Goal: Register for event/course

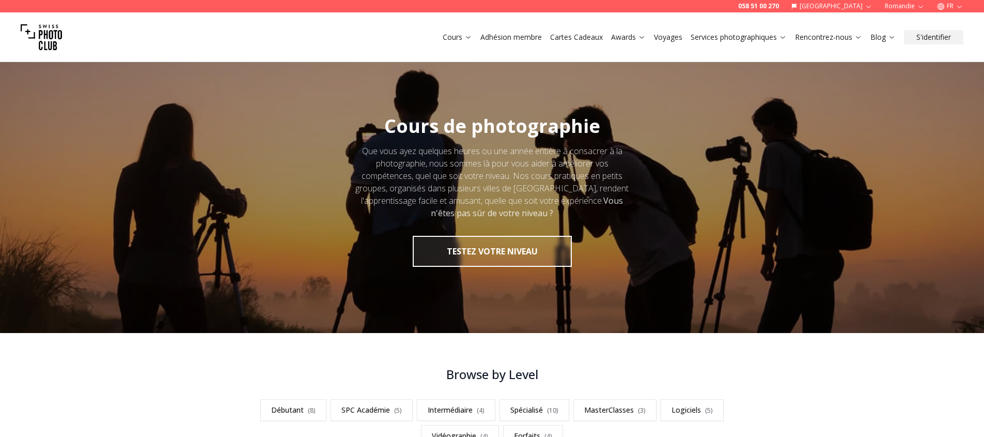
click at [455, 39] on link "Cours" at bounding box center [457, 37] width 29 height 10
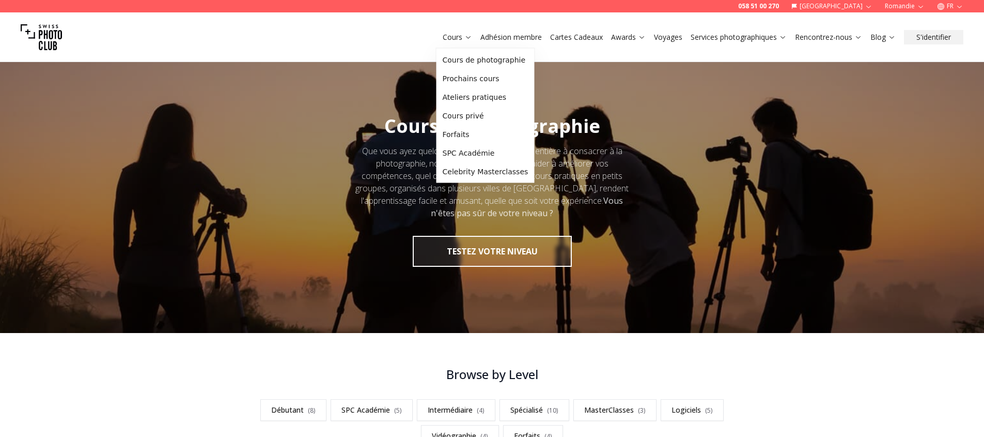
click at [460, 37] on link "Cours" at bounding box center [457, 37] width 29 height 10
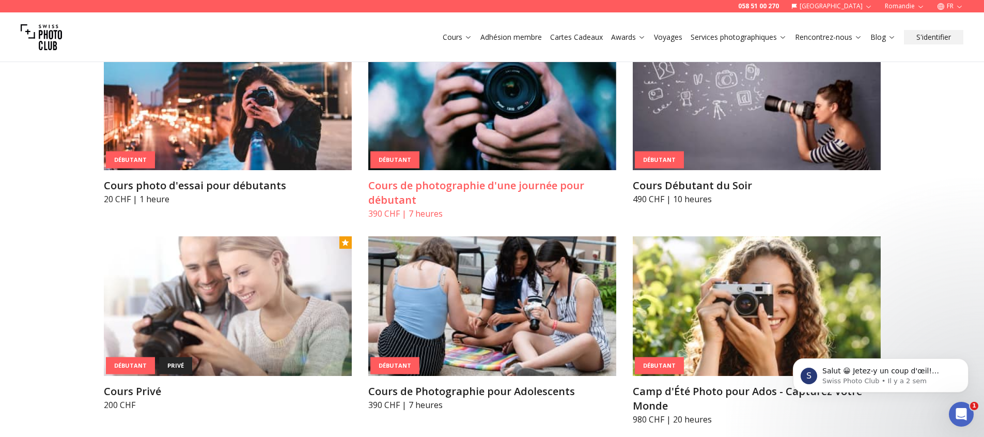
click at [559, 100] on img at bounding box center [492, 100] width 248 height 140
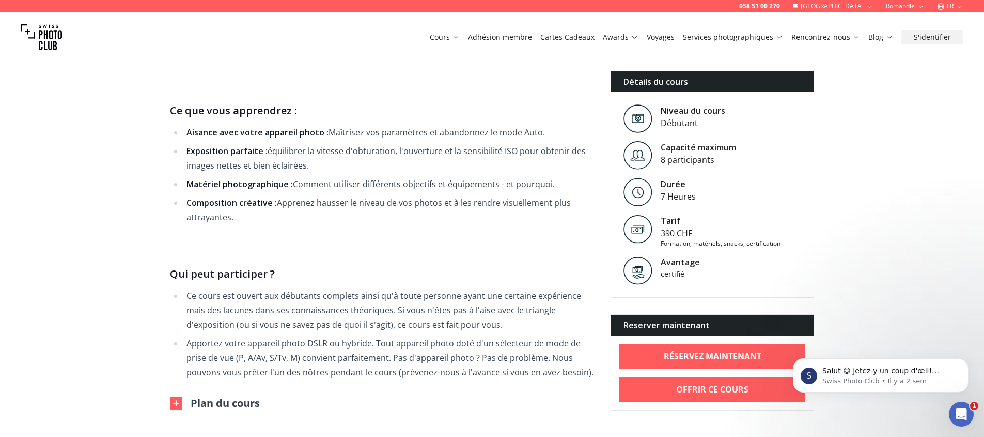
scroll to position [748, 0]
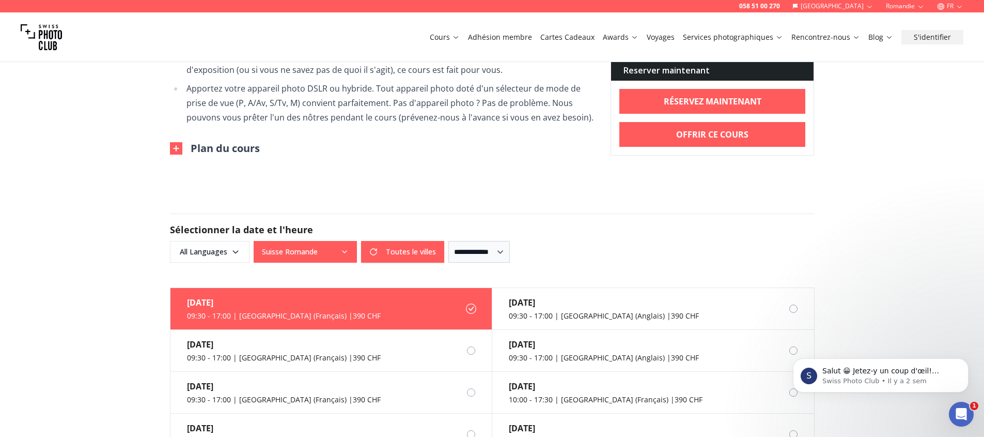
click at [214, 141] on button "Plan du cours" at bounding box center [215, 148] width 90 height 14
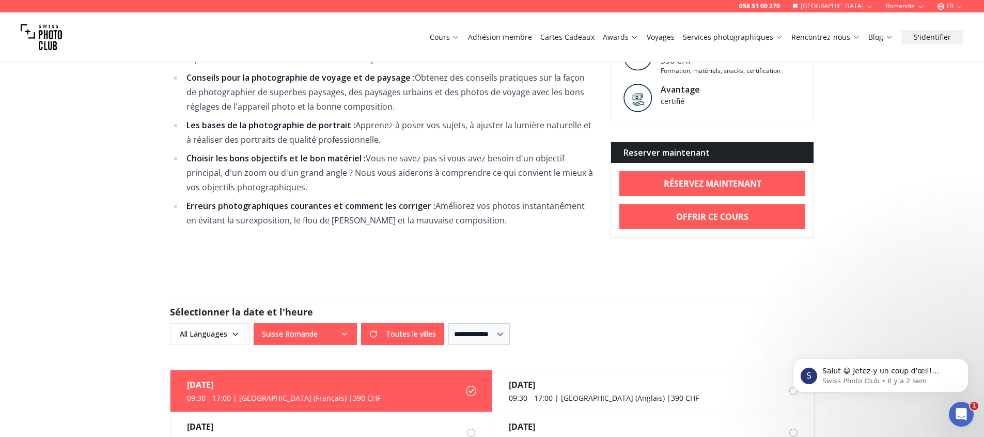
scroll to position [1168, 0]
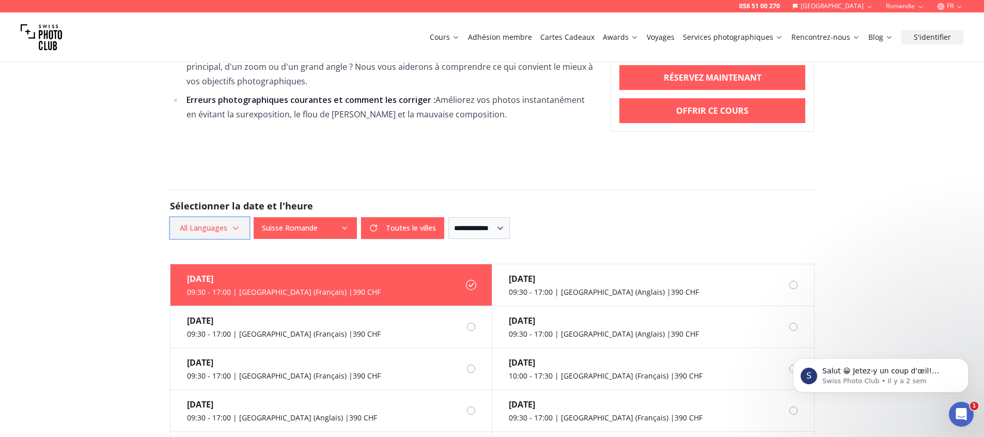
click at [235, 227] on icon "button" at bounding box center [235, 228] width 5 height 3
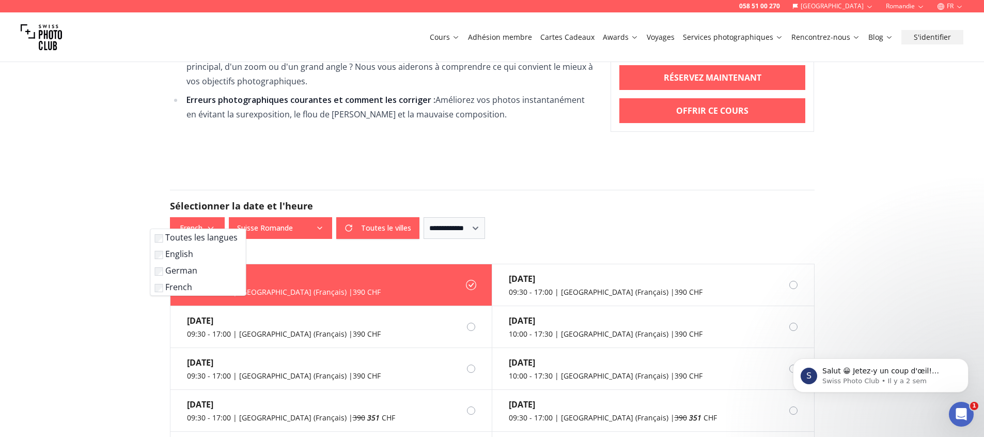
click at [290, 241] on form "**********" at bounding box center [492, 214] width 661 height 99
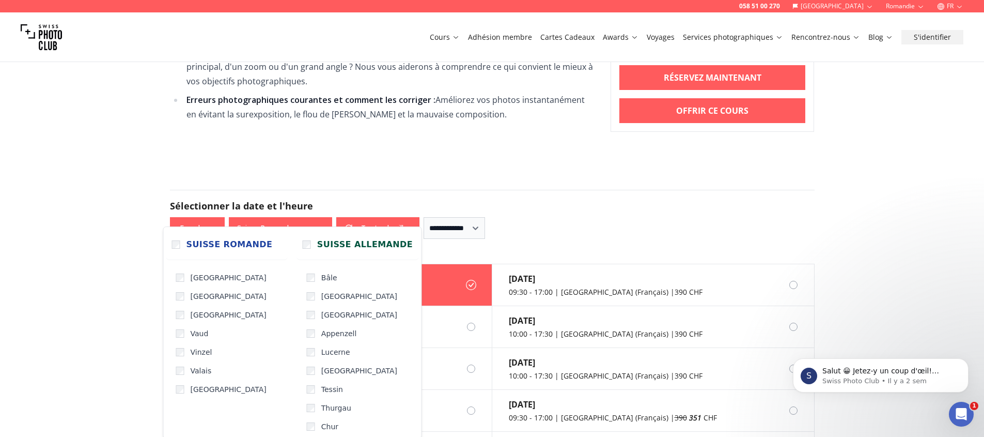
click at [321, 224] on icon "button" at bounding box center [320, 228] width 8 height 8
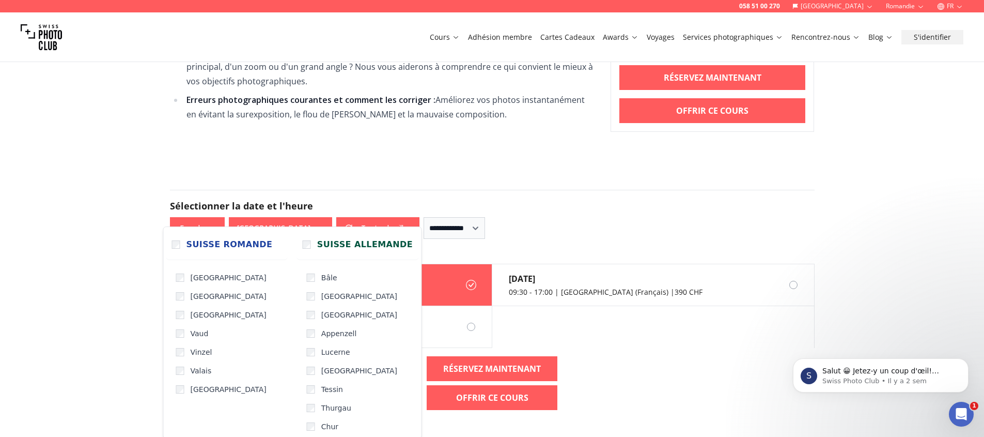
click at [397, 198] on h2 "Sélectionner la date et l'heure" at bounding box center [492, 205] width 645 height 14
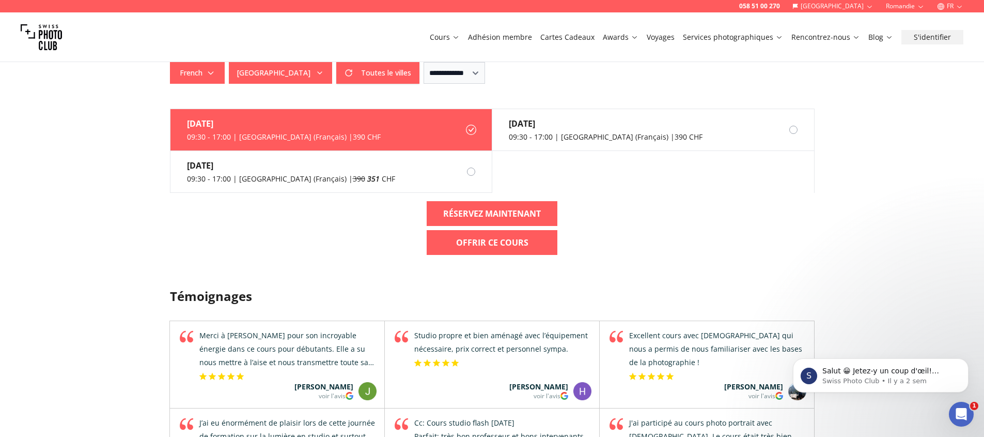
scroll to position [1296, 0]
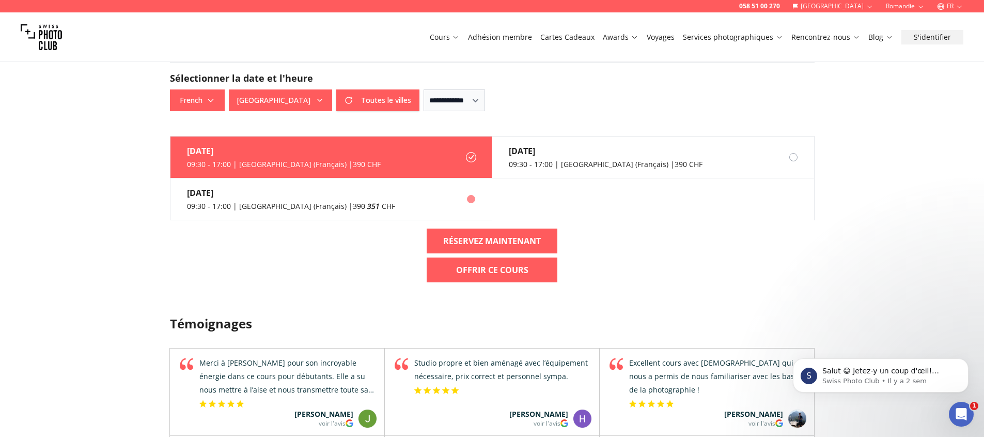
click at [247, 201] on div "09:30 - 17:00 | [GEOGRAPHIC_DATA] (Français) | 390 351 CHF" at bounding box center [291, 206] width 208 height 10
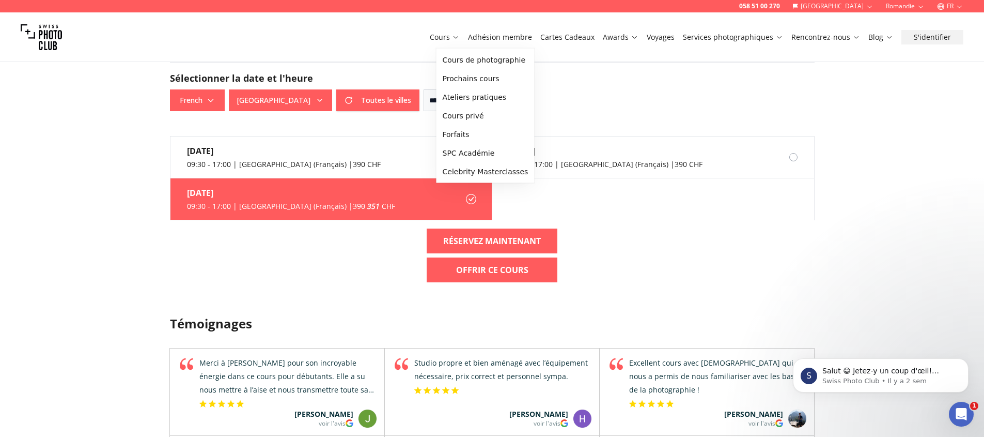
click at [460, 39] on link "Cours" at bounding box center [445, 37] width 30 height 10
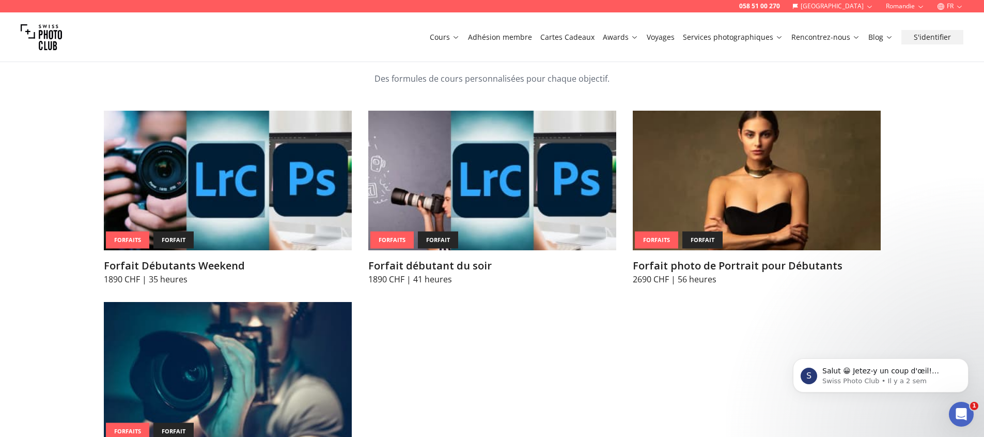
scroll to position [4354, 0]
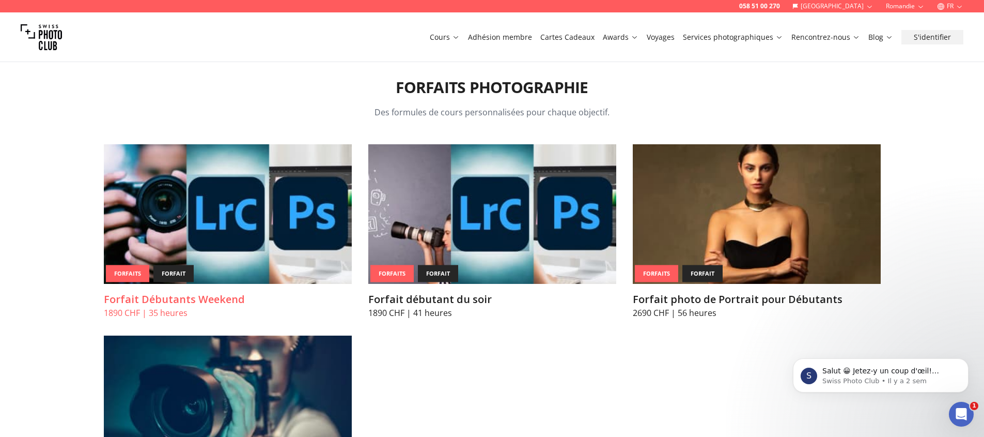
click at [266, 144] on img at bounding box center [228, 214] width 248 height 140
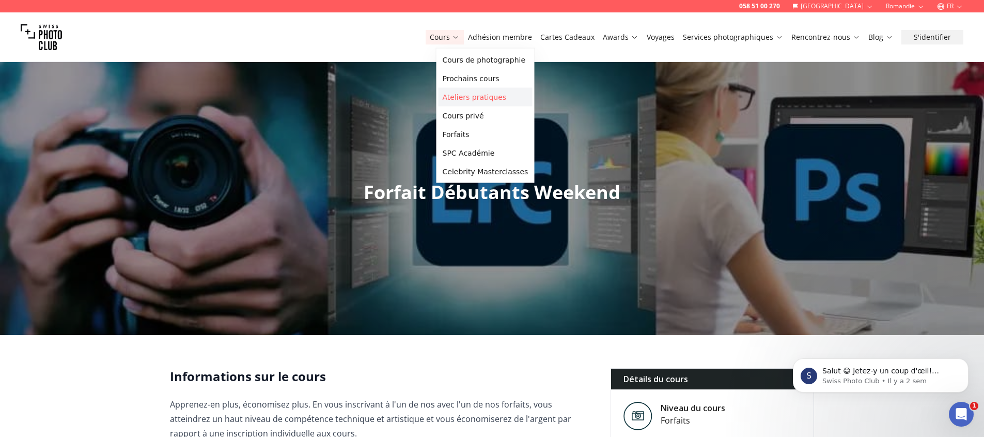
click at [468, 99] on link "Ateliers pratiques" at bounding box center [486, 97] width 94 height 19
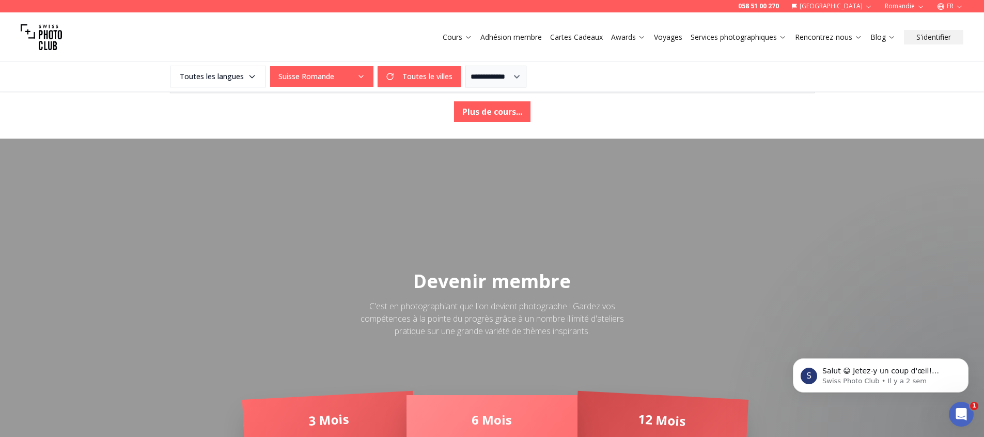
scroll to position [1986, 0]
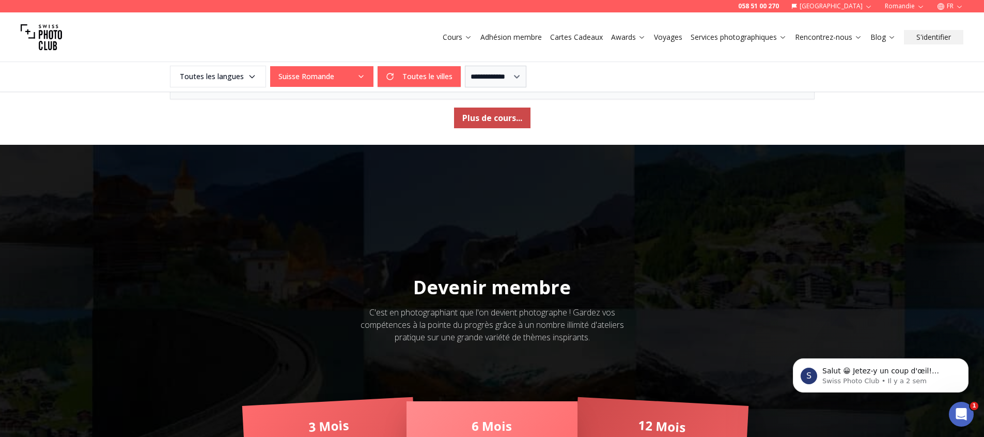
click at [490, 115] on button "Plus de cours..." at bounding box center [492, 117] width 76 height 21
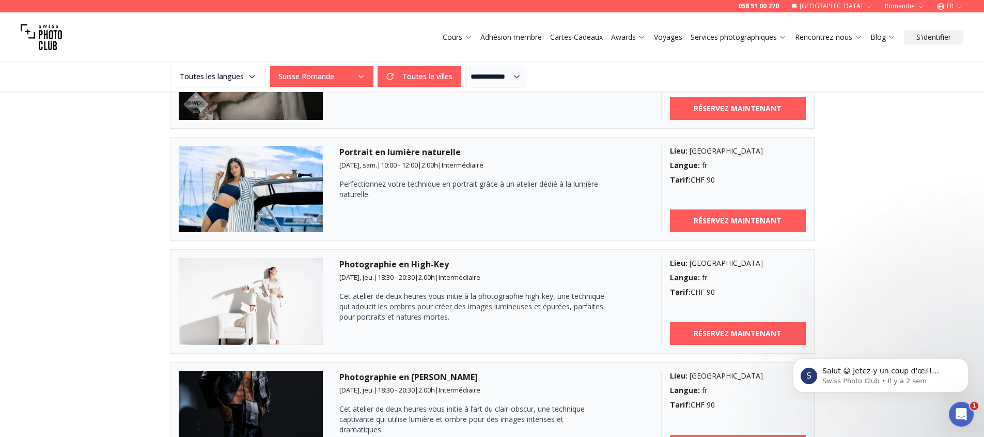
scroll to position [1612, 0]
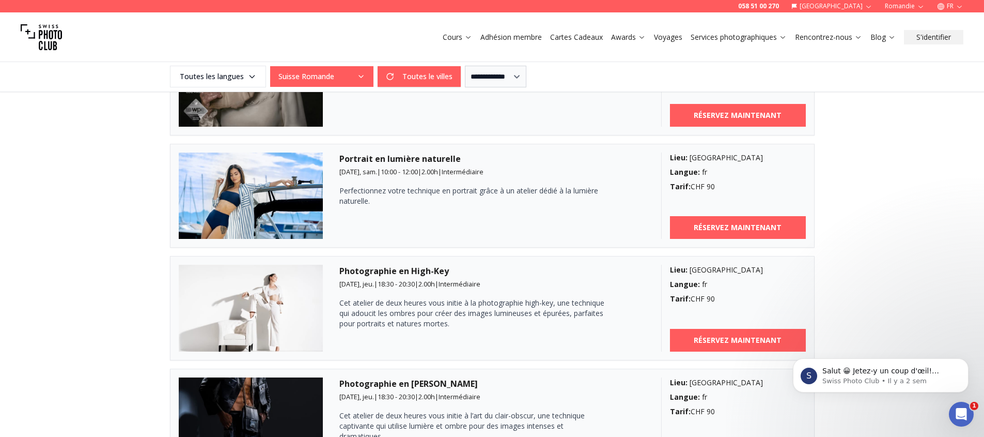
click at [460, 40] on link "Cours" at bounding box center [457, 37] width 29 height 10
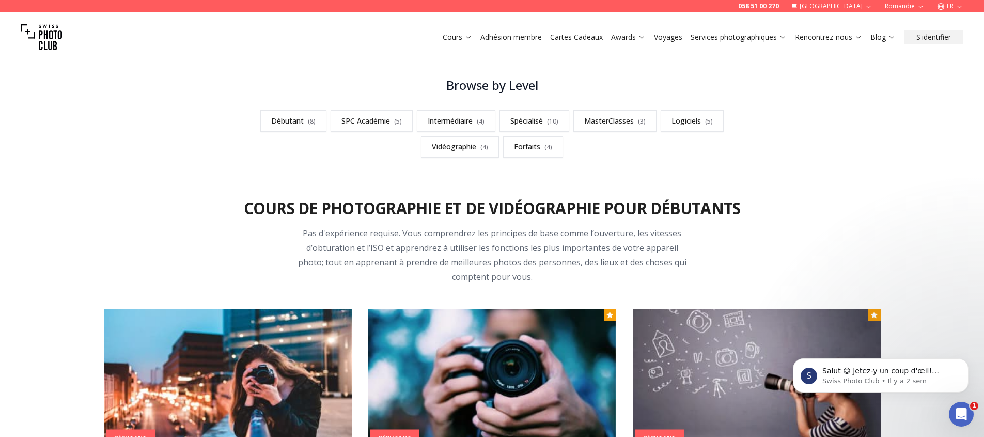
scroll to position [302, 0]
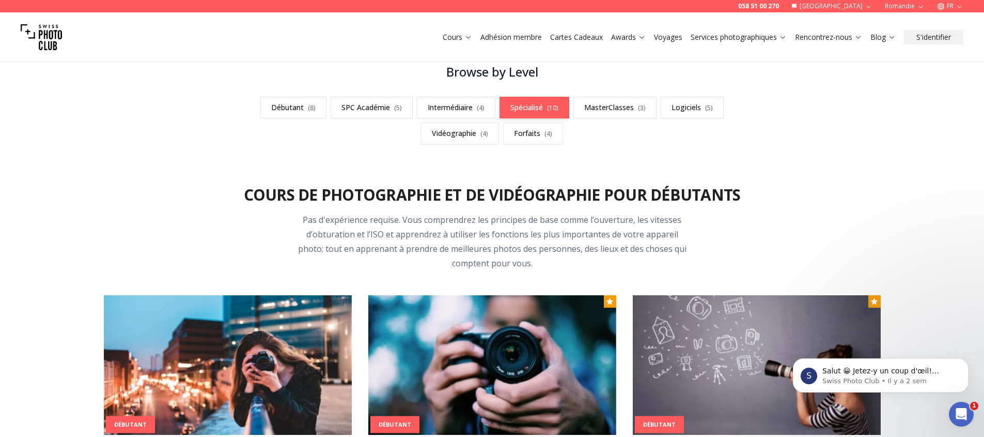
click at [530, 106] on link "Spécialisé ( 10 )" at bounding box center [535, 108] width 70 height 22
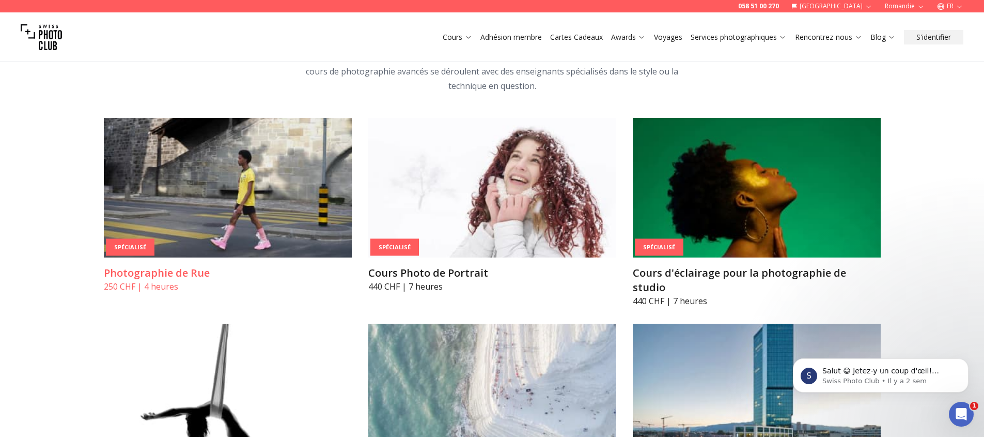
scroll to position [2238, 0]
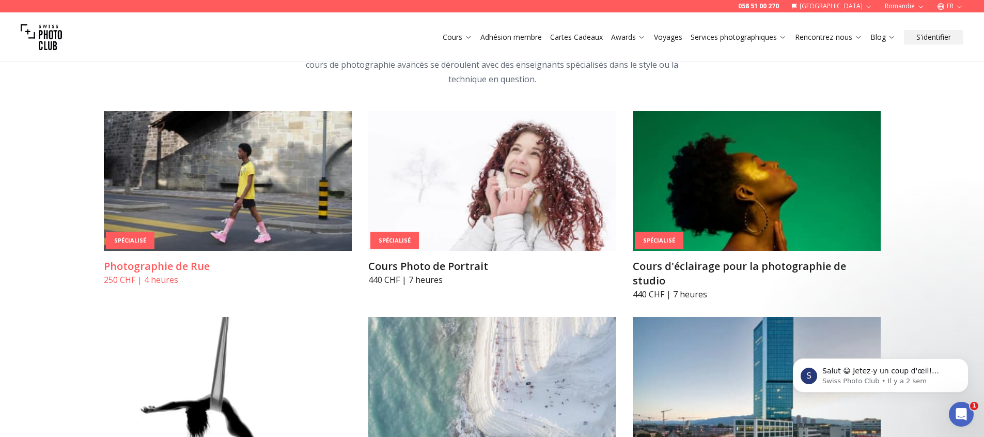
click at [230, 163] on img at bounding box center [228, 181] width 248 height 140
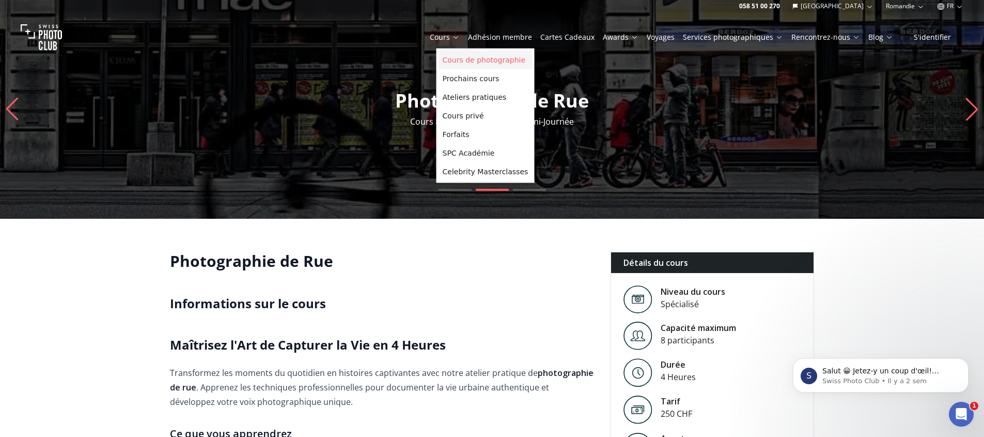
click at [468, 59] on link "Cours de photographie" at bounding box center [486, 60] width 94 height 19
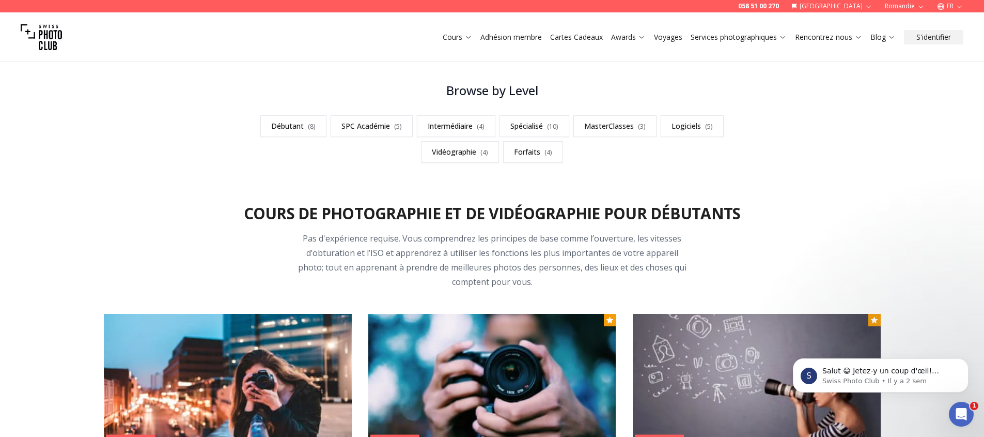
scroll to position [290, 0]
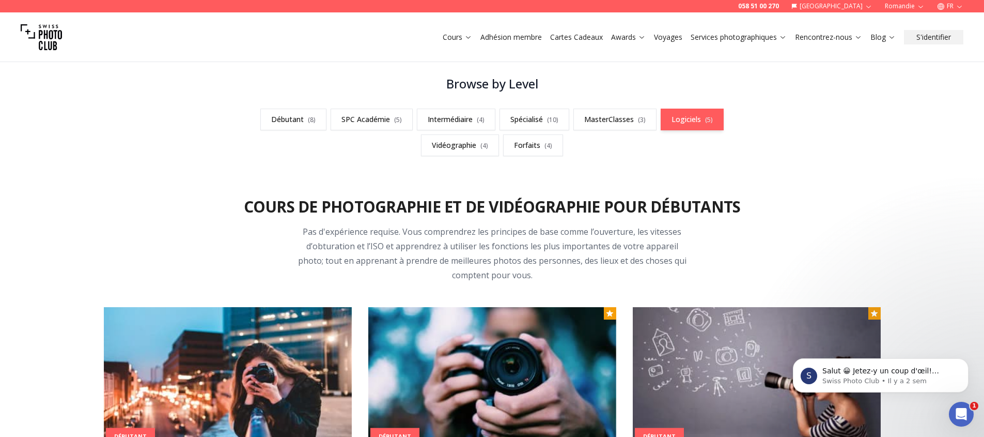
click at [693, 126] on link "Logiciels ( 5 )" at bounding box center [692, 120] width 63 height 22
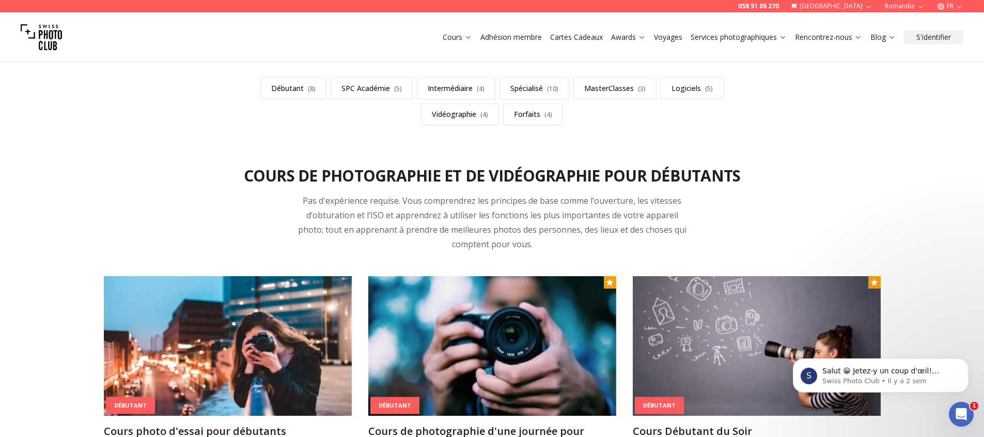
scroll to position [315, 0]
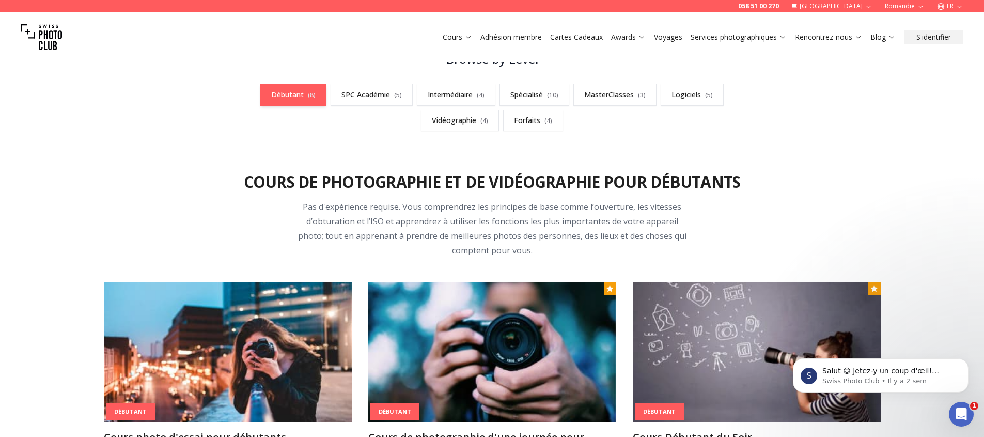
click at [302, 100] on link "Débutant ( 8 )" at bounding box center [293, 95] width 66 height 22
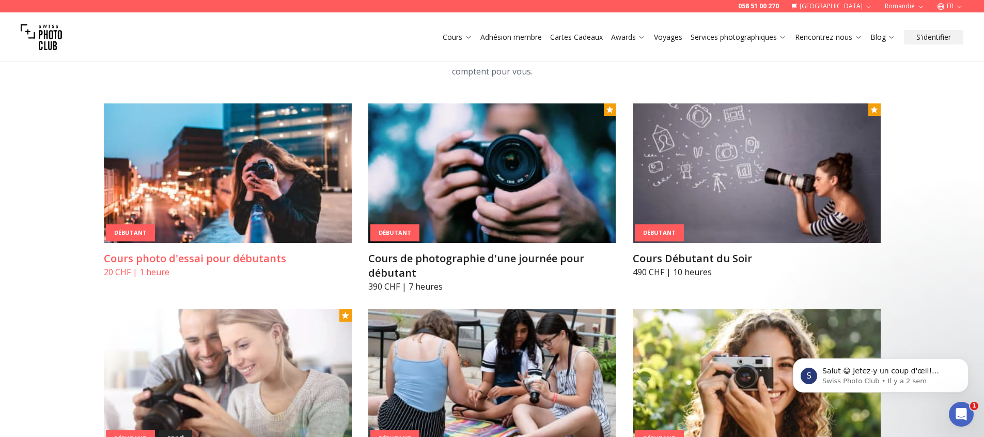
scroll to position [595, 0]
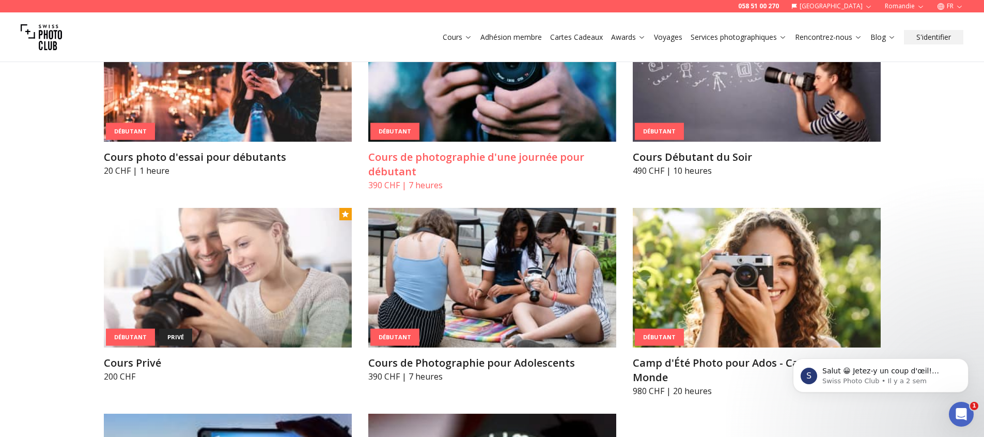
click at [489, 106] on img at bounding box center [492, 72] width 248 height 140
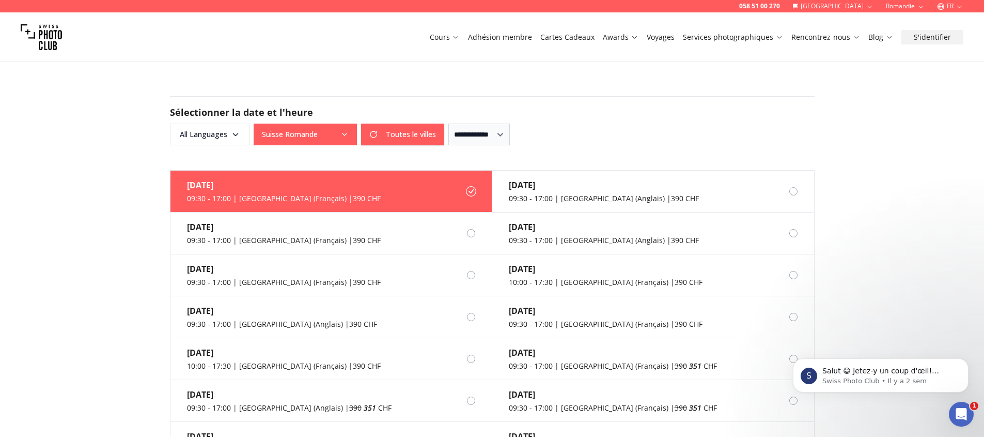
scroll to position [972, 0]
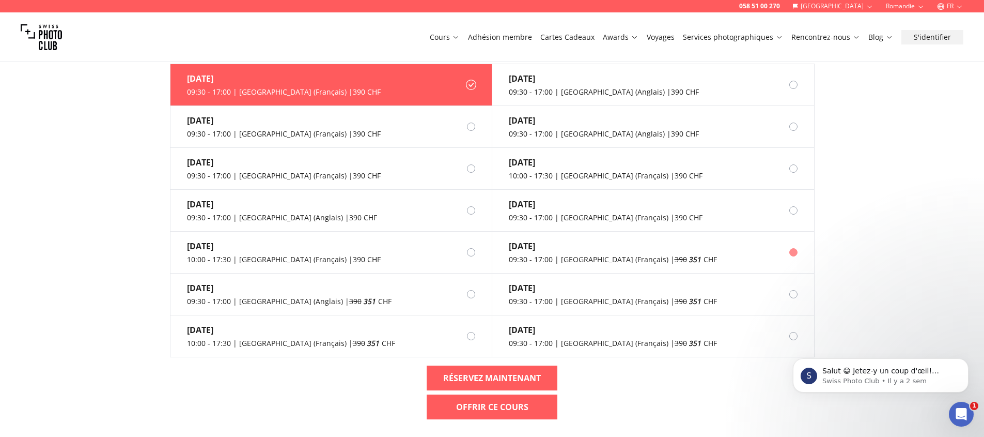
click at [795, 248] on div at bounding box center [794, 252] width 8 height 8
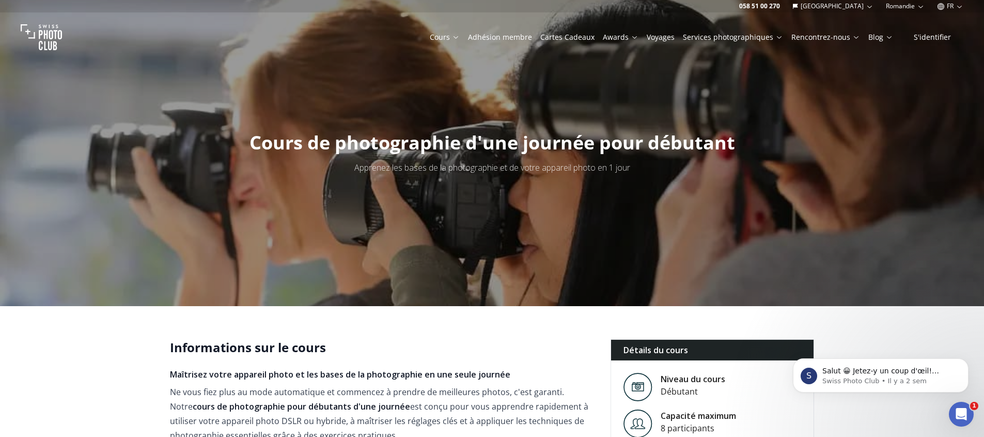
scroll to position [12, 0]
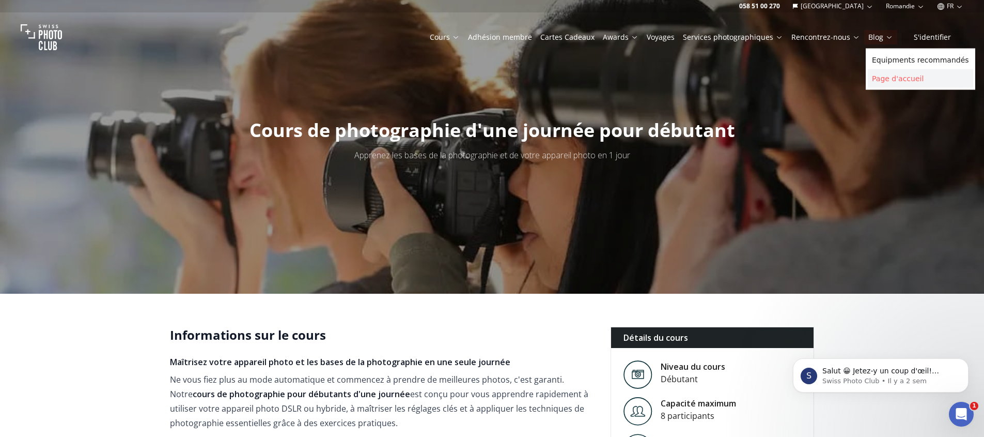
click at [897, 80] on link "Page d'accueil" at bounding box center [920, 78] width 105 height 19
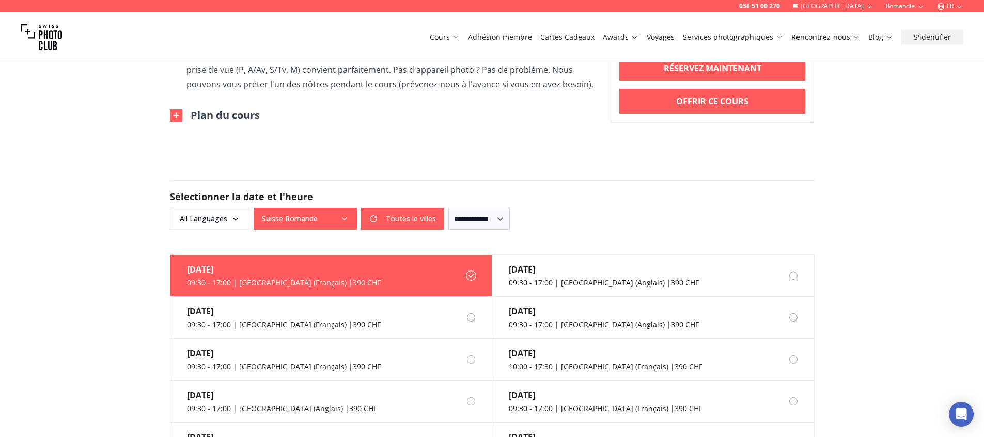
scroll to position [788, 0]
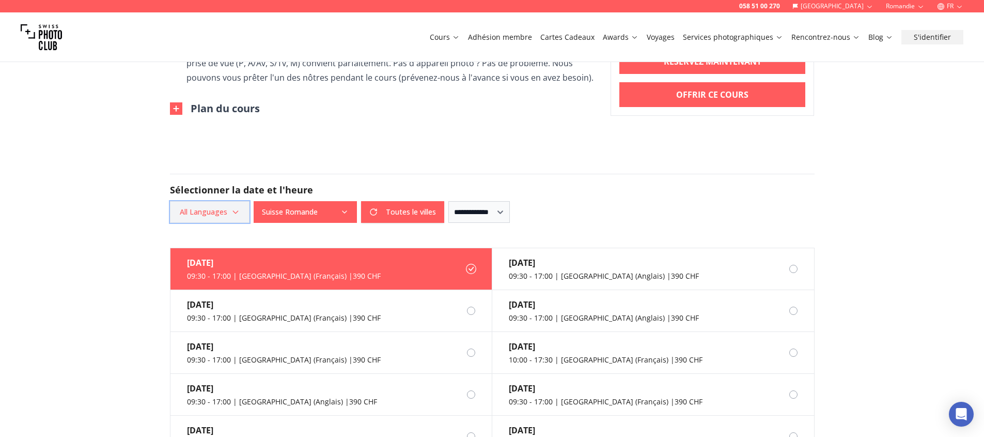
click at [233, 208] on icon "button" at bounding box center [236, 212] width 8 height 8
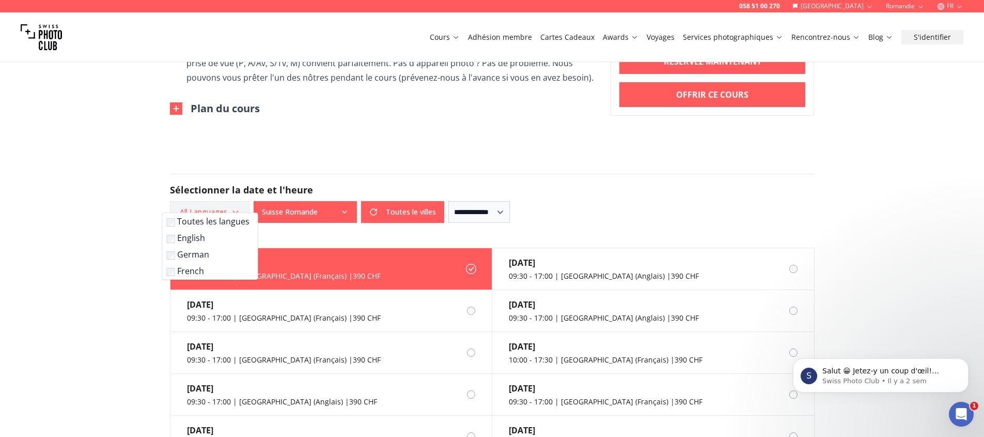
scroll to position [0, 0]
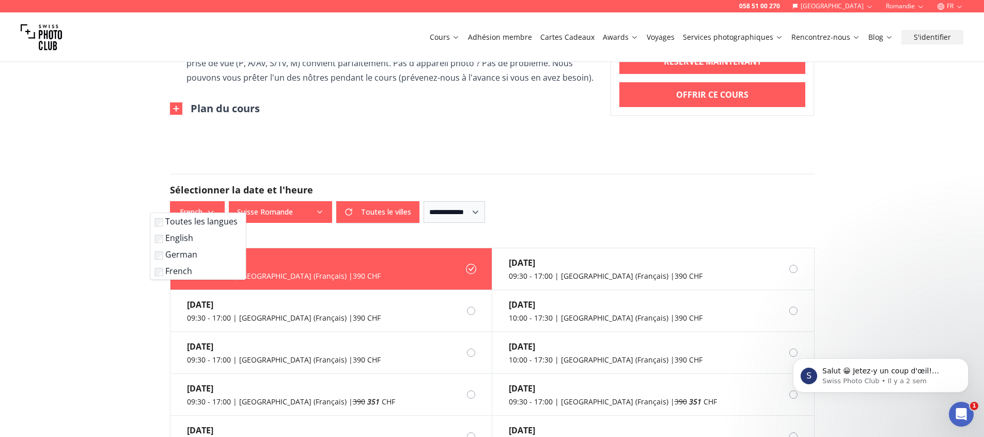
click at [303, 226] on form "**********" at bounding box center [492, 198] width 661 height 99
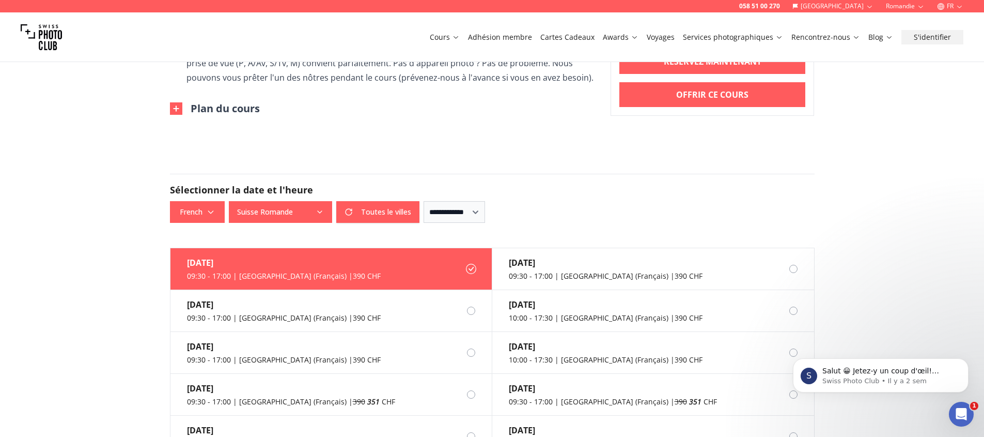
click at [319, 208] on icon "button" at bounding box center [320, 212] width 8 height 8
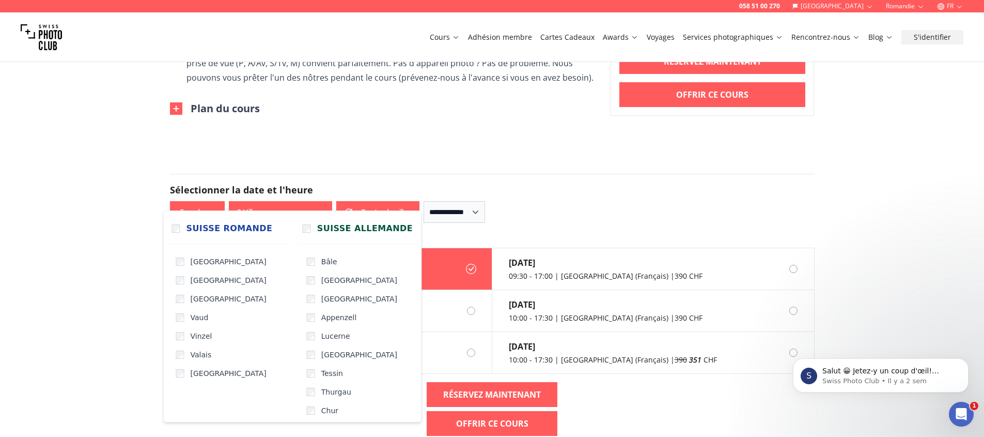
click at [594, 157] on form "**********" at bounding box center [492, 198] width 661 height 99
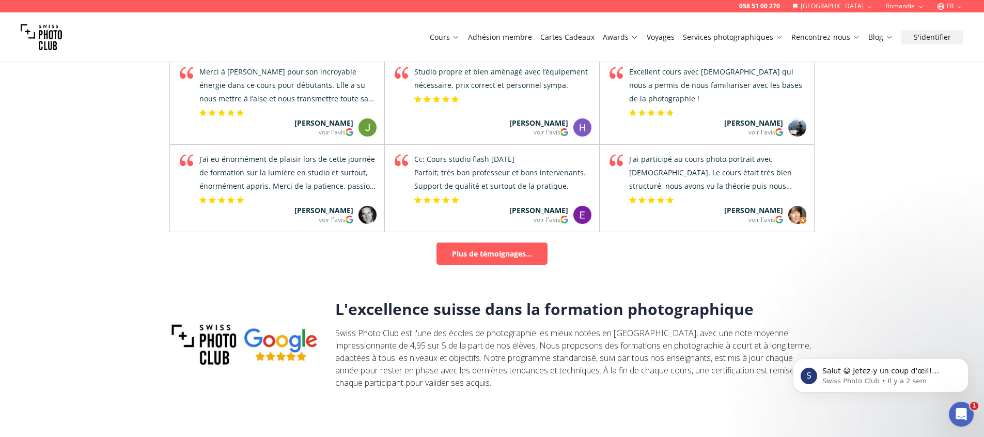
scroll to position [1285, 0]
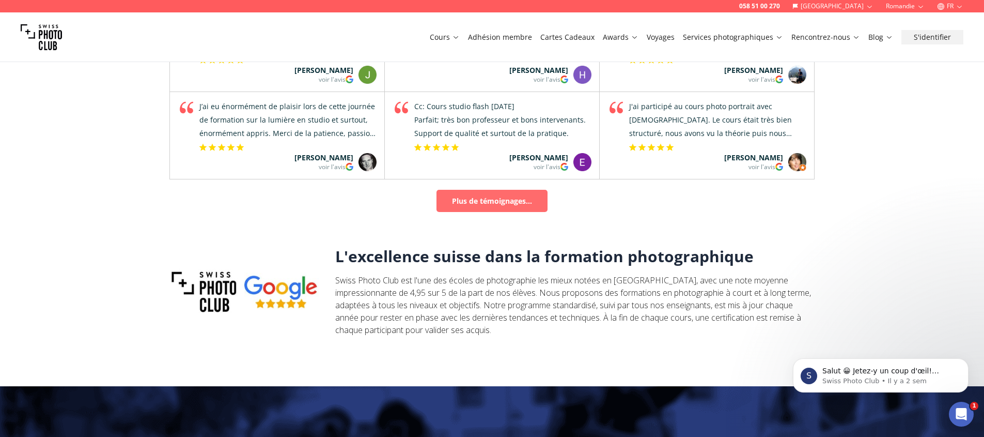
click at [471, 190] on link "Plus de témoignages..." at bounding box center [492, 201] width 111 height 22
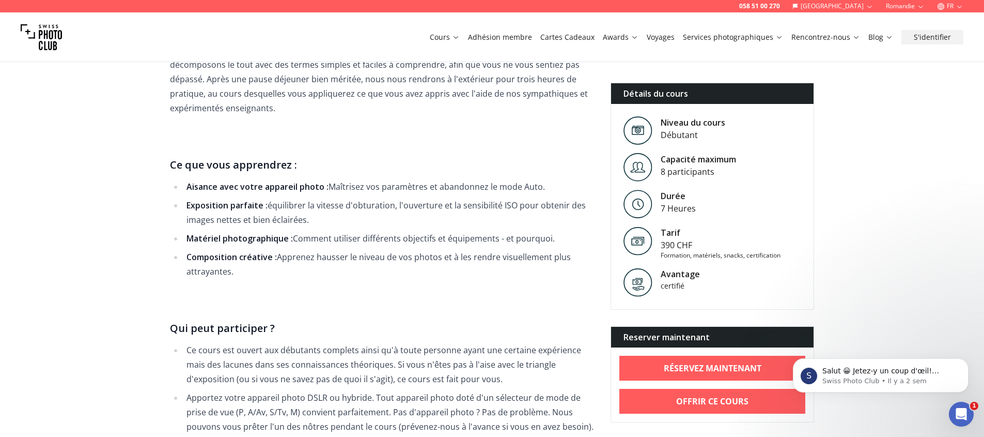
scroll to position [432, 0]
